Goal: Task Accomplishment & Management: Manage account settings

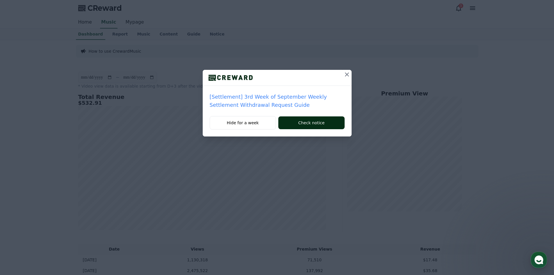
click at [313, 123] on button "Check notice" at bounding box center [311, 122] width 66 height 13
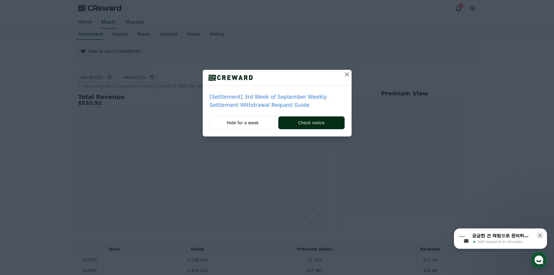
click at [310, 125] on button "Check notice" at bounding box center [311, 122] width 66 height 13
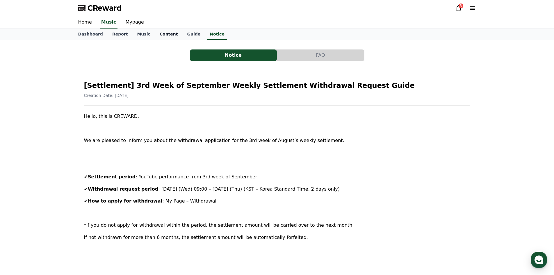
click at [159, 36] on link "Content" at bounding box center [169, 34] width 28 height 11
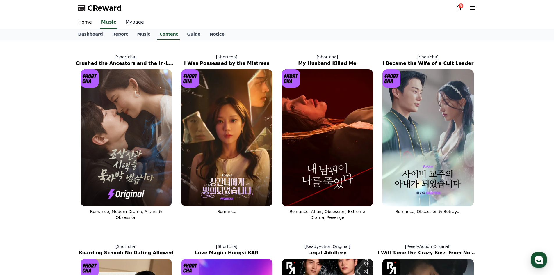
click at [136, 24] on link "Mypage" at bounding box center [135, 22] width 28 height 12
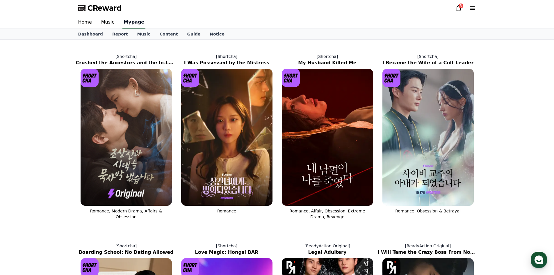
select select "**********"
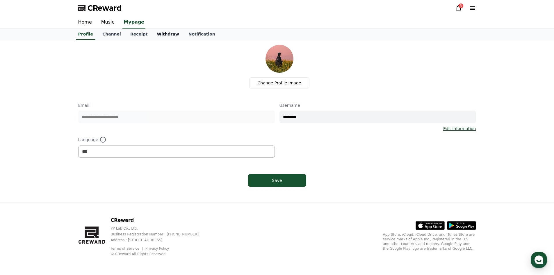
click at [153, 35] on link "Withdraw" at bounding box center [167, 34] width 31 height 11
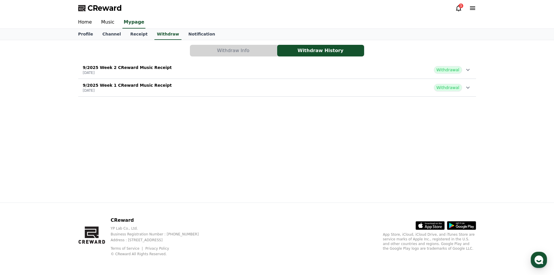
click at [245, 54] on button "Withdraw Info" at bounding box center [233, 51] width 87 height 12
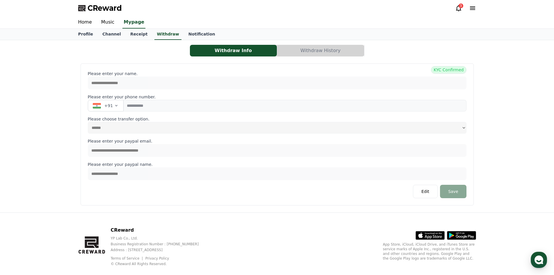
click at [324, 40] on div "**********" at bounding box center [277, 126] width 407 height 172
click at [323, 51] on button "Withdraw History" at bounding box center [320, 51] width 87 height 12
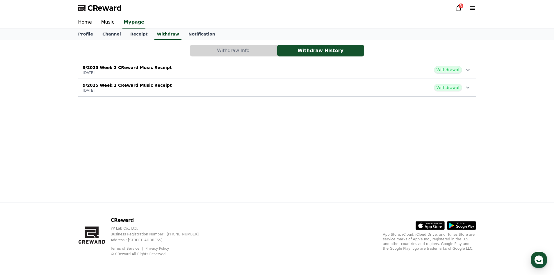
click at [469, 71] on icon at bounding box center [468, 69] width 7 height 7
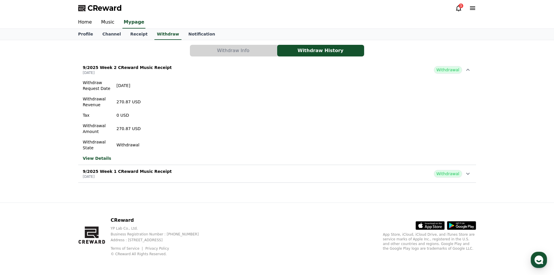
click at [469, 71] on icon at bounding box center [468, 69] width 7 height 7
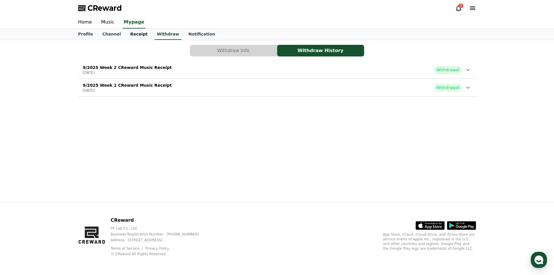
click at [135, 34] on link "Receipt" at bounding box center [139, 34] width 27 height 11
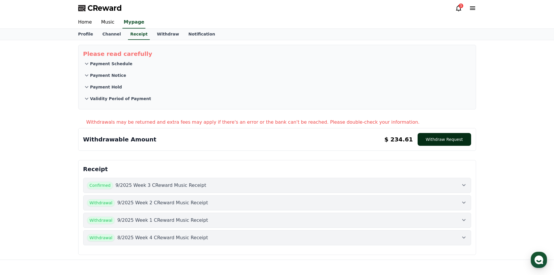
click at [452, 141] on button "Withdraw Request" at bounding box center [445, 139] width 54 height 13
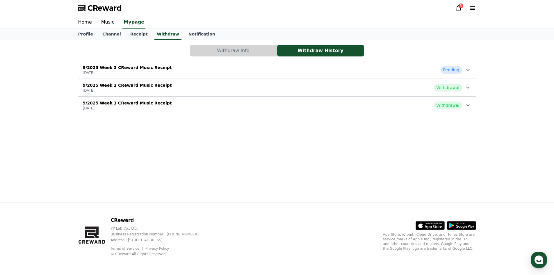
click at [459, 11] on icon at bounding box center [458, 8] width 5 height 6
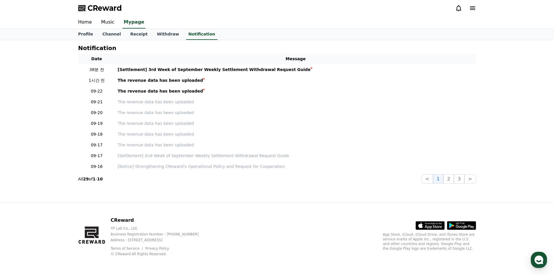
click at [459, 11] on icon at bounding box center [458, 8] width 5 height 6
click at [152, 36] on link "Withdraw" at bounding box center [167, 34] width 31 height 11
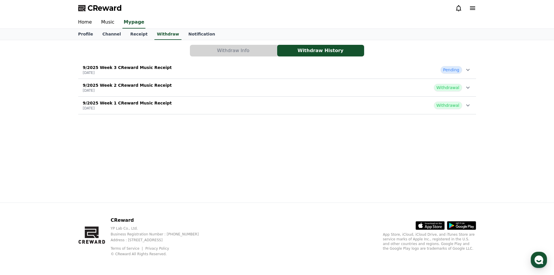
click at [472, 73] on div "9/2025 Week 3 CReward Music Receipt 2025-09-24 Pending" at bounding box center [277, 69] width 398 height 15
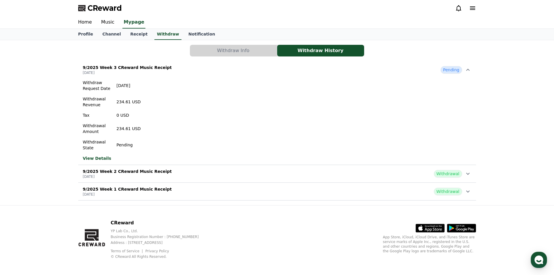
drag, startPoint x: 116, startPoint y: 102, endPoint x: 123, endPoint y: 102, distance: 6.1
click at [123, 102] on p "234.61 USD" at bounding box center [129, 102] width 24 height 6
